Goal: Task Accomplishment & Management: Use online tool/utility

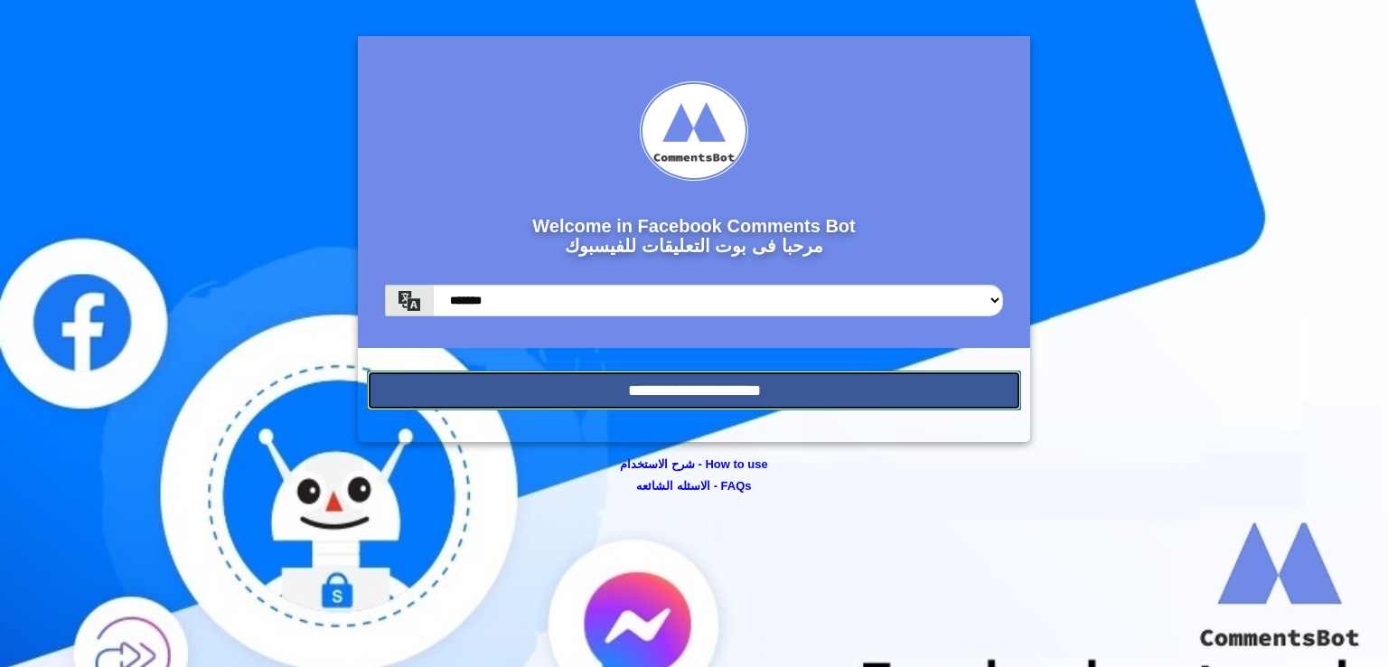
click at [804, 397] on input "**********" at bounding box center [694, 391] width 654 height 40
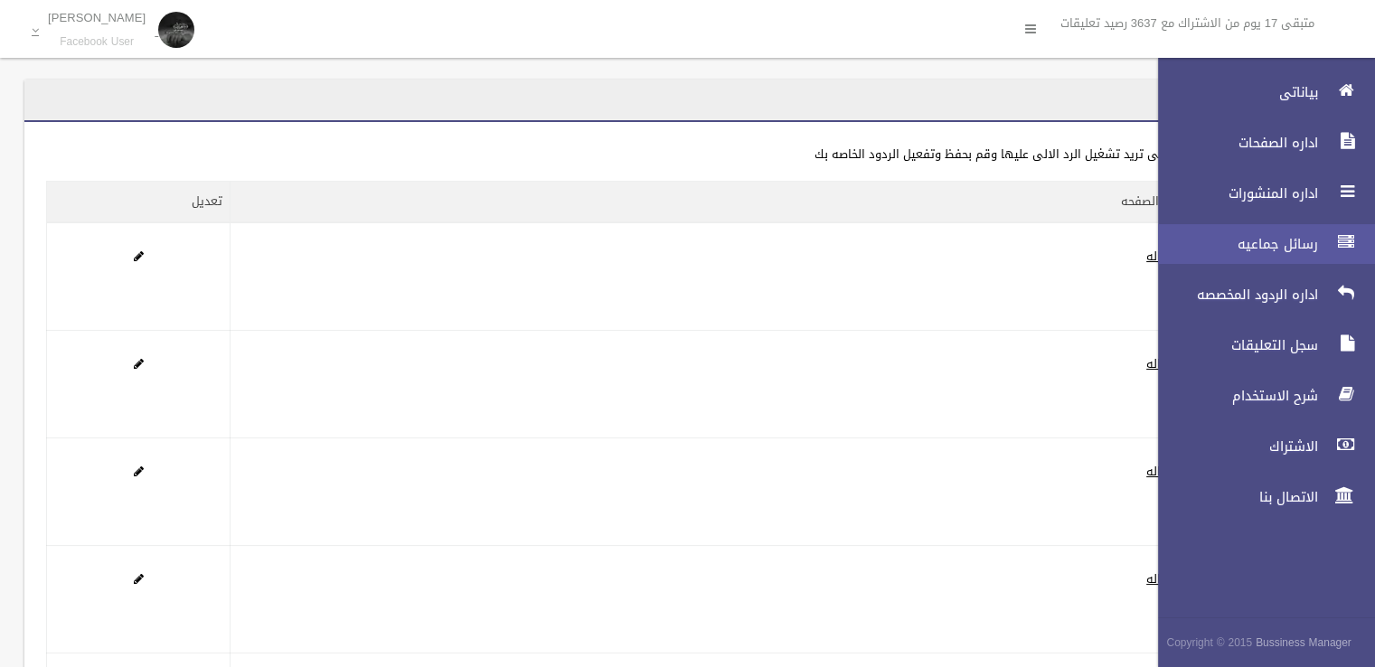
click at [1290, 249] on span "رسائل جماعيه" at bounding box center [1232, 244] width 181 height 18
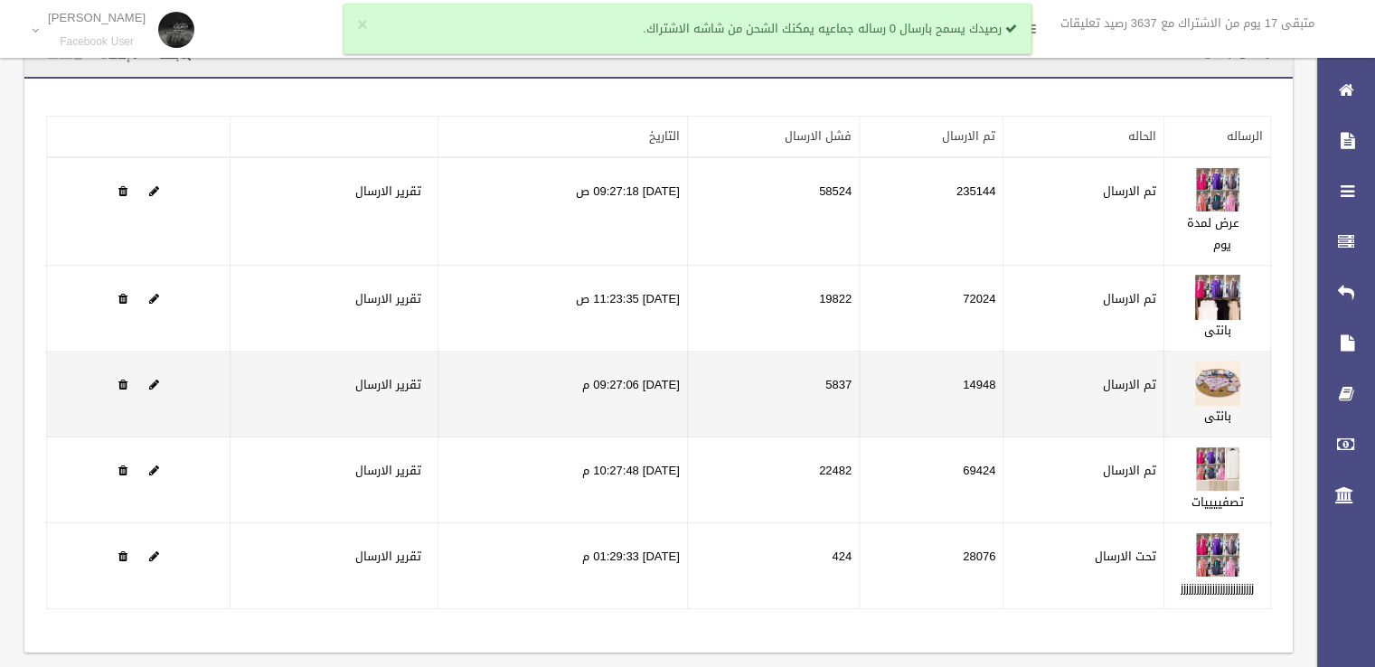
scroll to position [74, 0]
